Goal: Communication & Community: Answer question/provide support

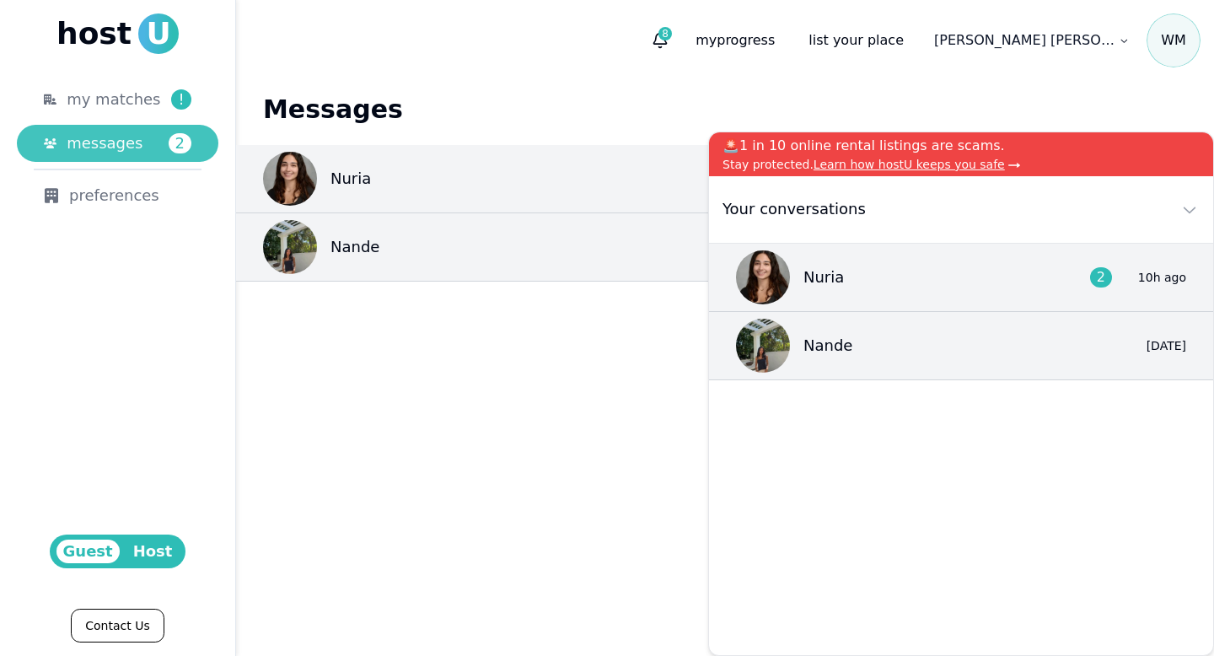
click at [142, 142] on div "messages 2" at bounding box center [129, 143] width 125 height 24
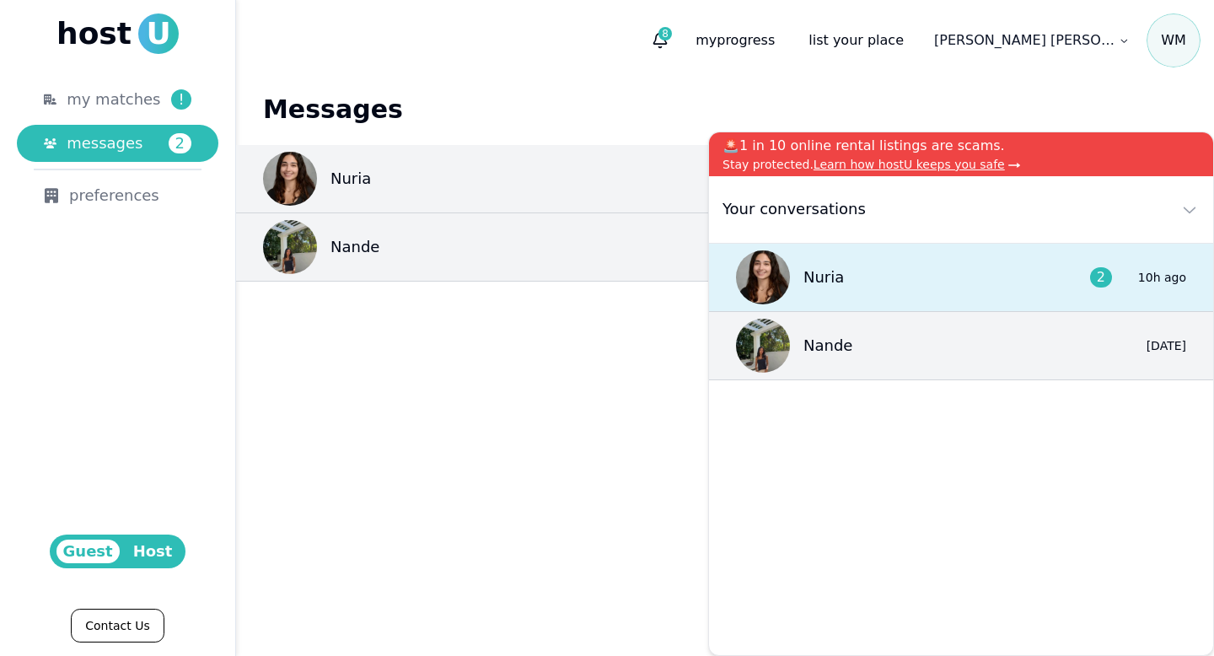
click at [893, 269] on div "Nuria 2 10h ago" at bounding box center [961, 278] width 504 height 68
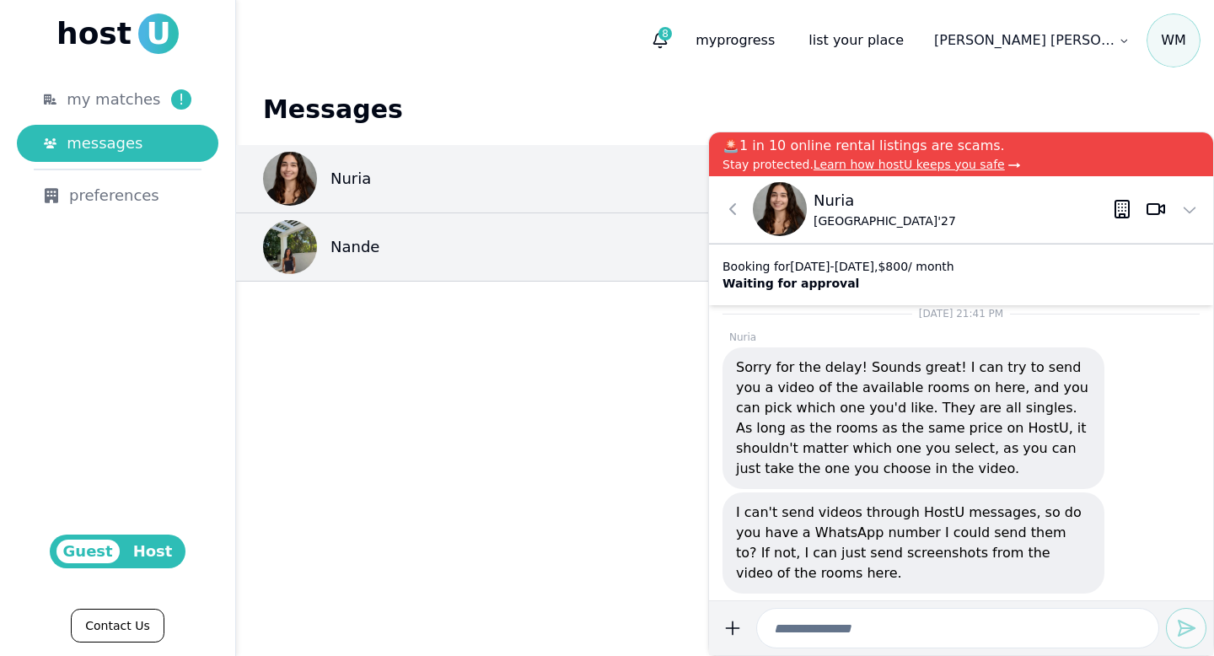
click at [996, 455] on p "Sorry for the delay! Sounds great! I can try to send you a video of the availab…" at bounding box center [913, 417] width 355 height 121
click at [968, 615] on input at bounding box center [957, 628] width 403 height 40
type input "**********"
click at [1178, 629] on icon "submit" at bounding box center [1186, 628] width 20 height 20
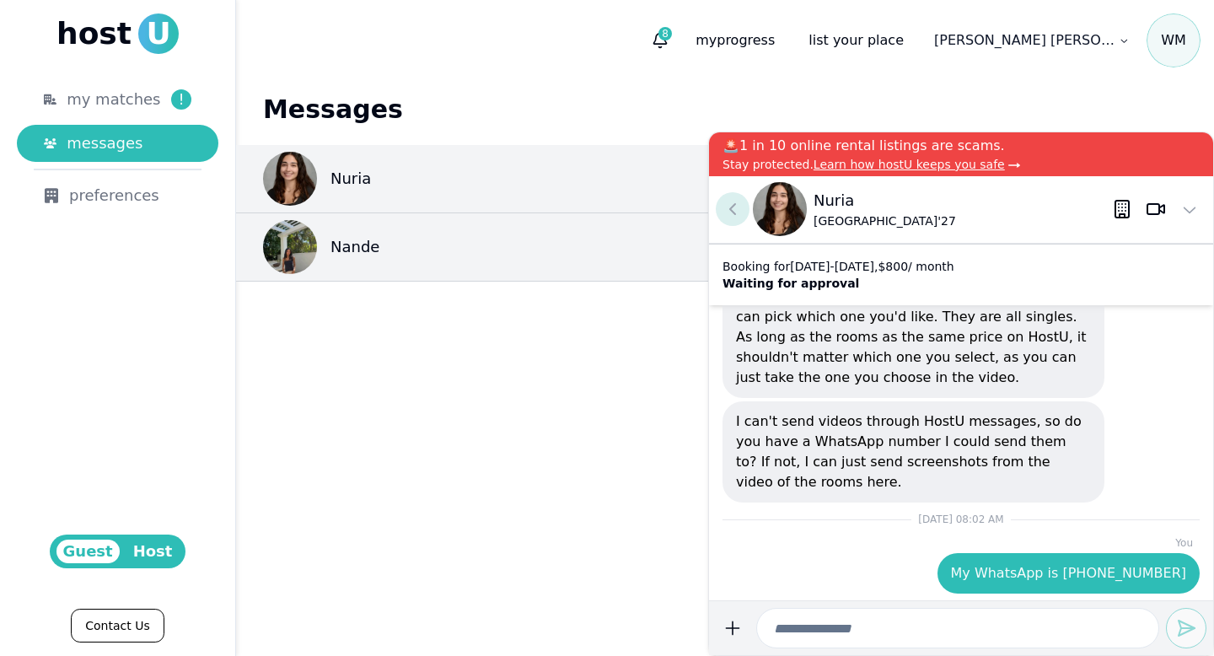
click at [736, 205] on icon at bounding box center [732, 209] width 20 height 20
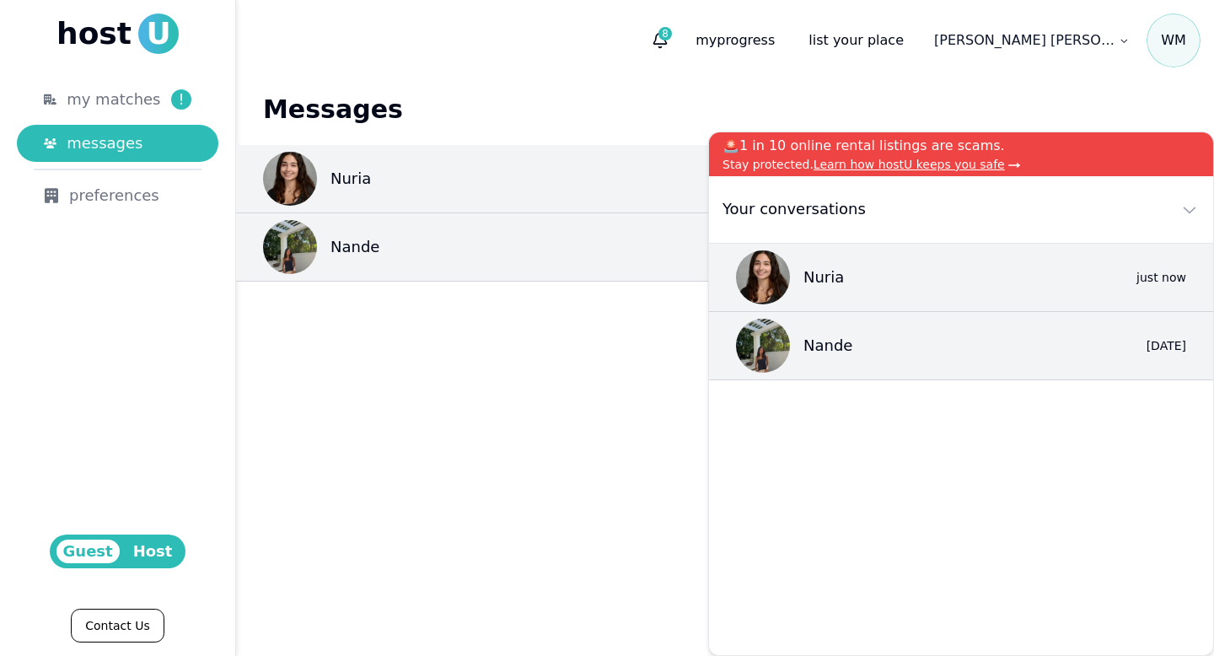
click at [637, 102] on h1 "Messages" at bounding box center [725, 109] width 924 height 30
click at [1190, 202] on icon at bounding box center [1189, 209] width 20 height 20
